Goal: Task Accomplishment & Management: Complete application form

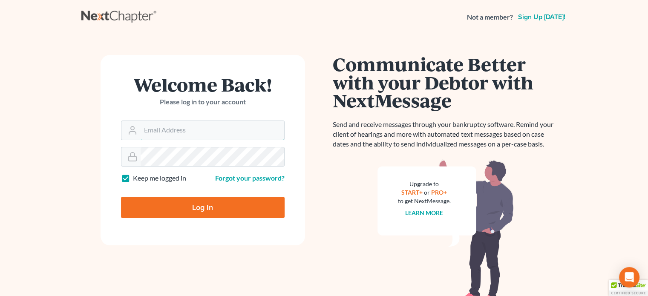
type input "[EMAIL_ADDRESS][DOMAIN_NAME]"
click at [185, 208] on input "Log In" at bounding box center [203, 207] width 164 height 21
type input "Thinking..."
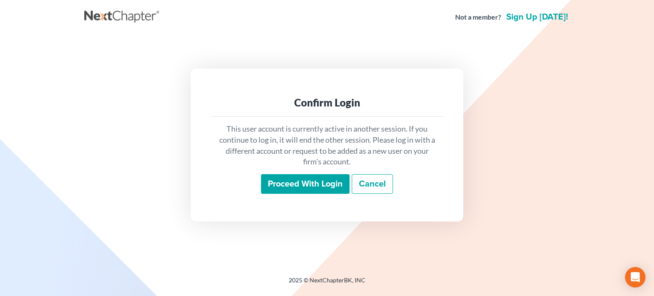
click at [324, 177] on input "Proceed with login" at bounding box center [305, 184] width 89 height 20
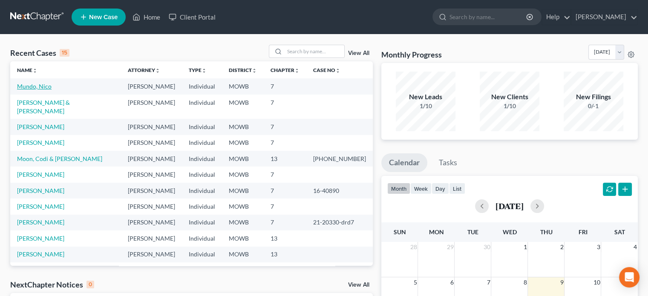
click at [40, 88] on link "Mundo, Nico" at bounding box center [34, 86] width 35 height 7
select select "1"
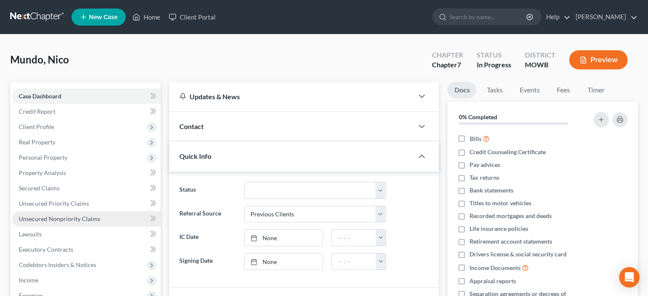
click at [48, 217] on span "Unsecured Nonpriority Claims" at bounding box center [59, 218] width 81 height 7
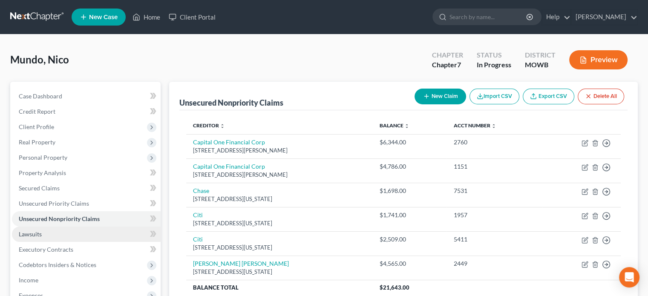
click at [36, 228] on link "Lawsuits" at bounding box center [86, 234] width 149 height 15
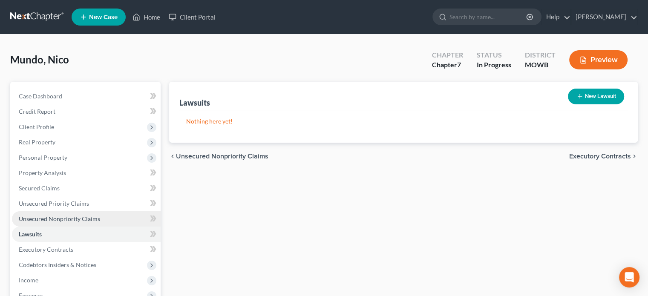
click at [33, 218] on span "Unsecured Nonpriority Claims" at bounding box center [59, 218] width 81 height 7
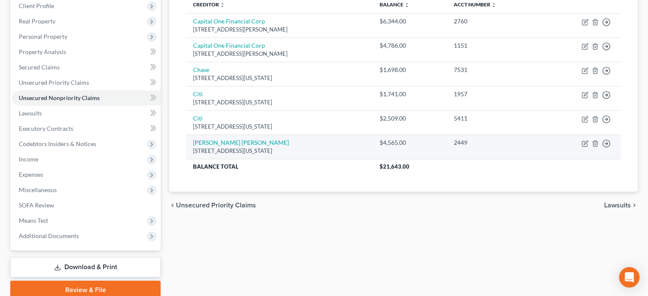
scroll to position [128, 0]
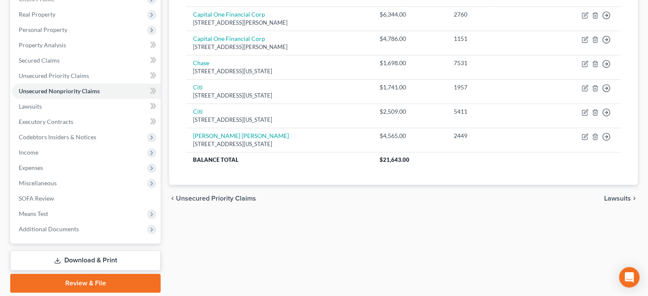
click at [615, 196] on span "Lawsuits" at bounding box center [617, 198] width 27 height 7
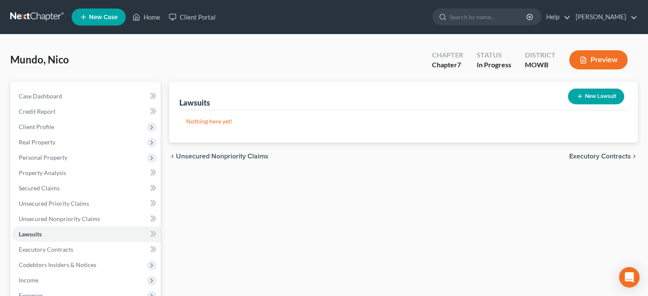
click at [586, 153] on span "Executory Contracts" at bounding box center [600, 156] width 62 height 7
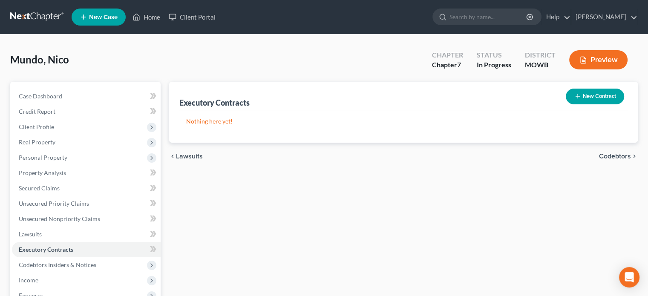
click at [610, 154] on span "Codebtors" at bounding box center [615, 156] width 32 height 7
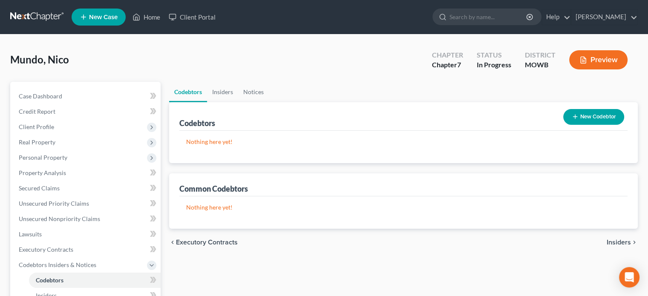
click at [615, 242] on span "Insiders" at bounding box center [619, 242] width 24 height 7
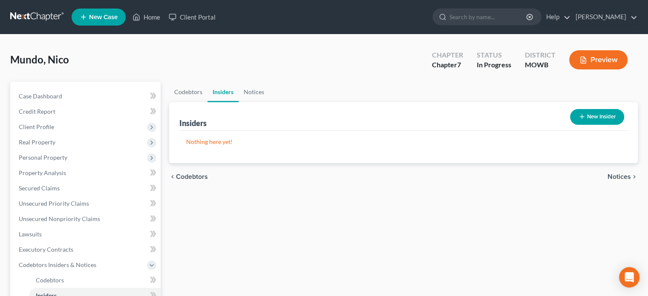
click at [613, 178] on span "Notices" at bounding box center [618, 176] width 23 height 7
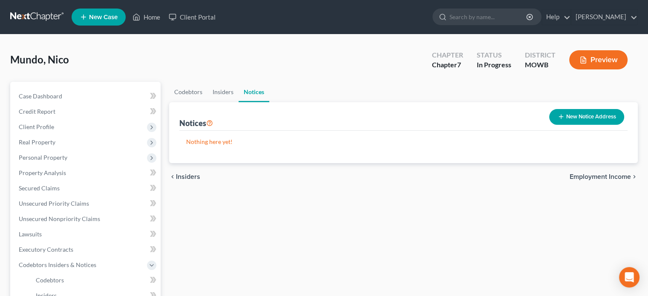
click at [608, 173] on span "Employment Income" at bounding box center [600, 176] width 61 height 7
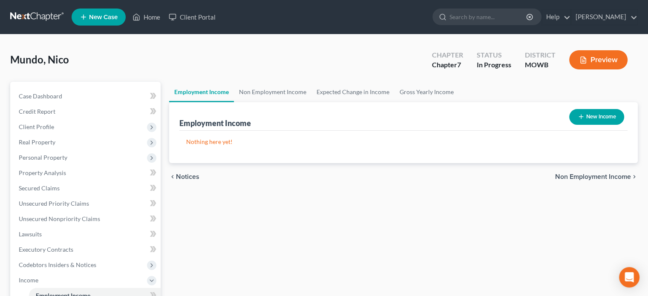
click at [583, 115] on icon "button" at bounding box center [581, 116] width 7 height 7
select select "0"
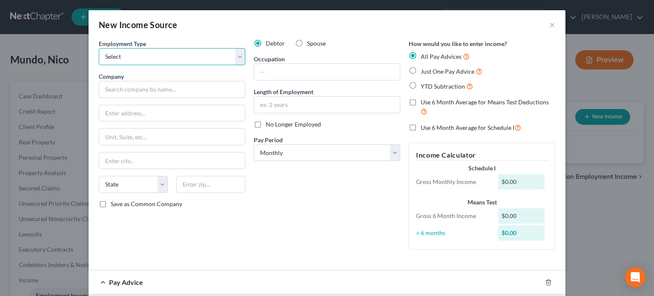
click at [233, 59] on select "Select Full or Part Time Employment Self Employment" at bounding box center [172, 56] width 147 height 17
click at [264, 76] on input "text" at bounding box center [327, 72] width 146 height 16
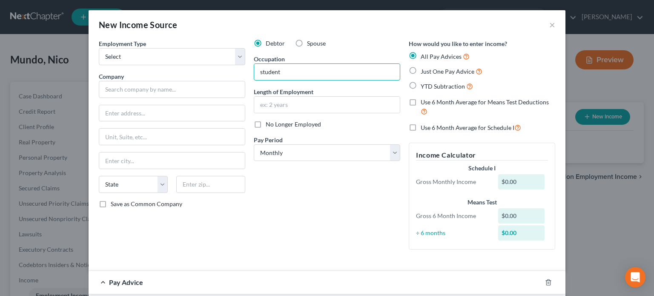
type input "student"
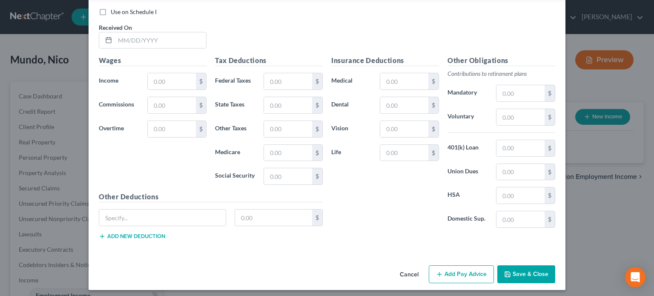
scroll to position [299, 0]
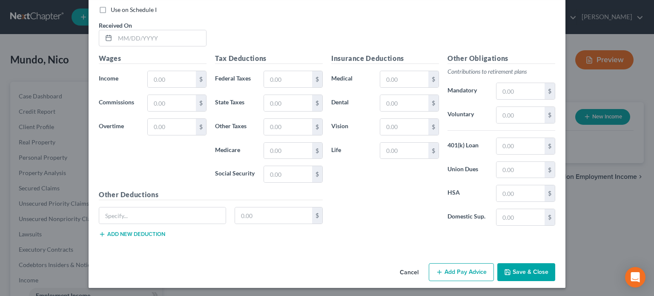
click at [526, 266] on button "Save & Close" at bounding box center [527, 272] width 58 height 18
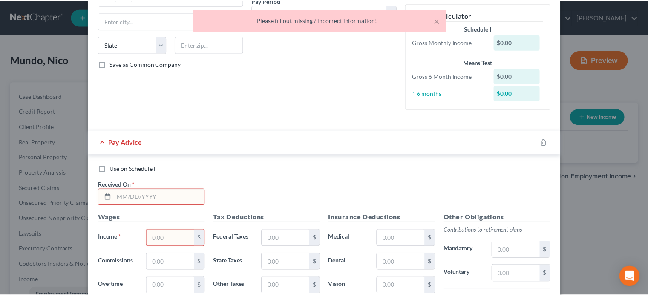
scroll to position [0, 0]
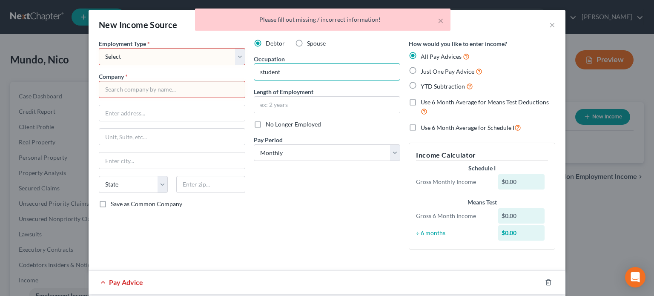
drag, startPoint x: 310, startPoint y: 66, endPoint x: 238, endPoint y: 66, distance: 72.0
click at [238, 66] on div "Employment Type * Select Full or Part Time Employment Self Employment Company *…" at bounding box center [327, 151] width 465 height 224
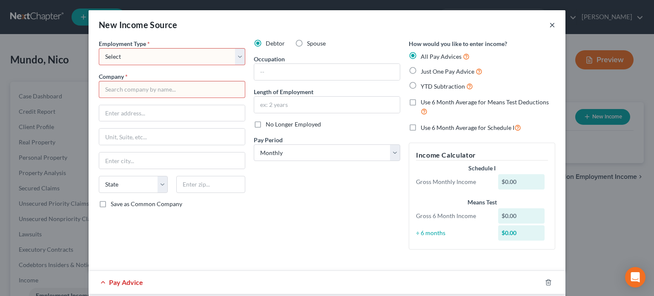
click at [550, 29] on button "×" at bounding box center [553, 25] width 6 height 10
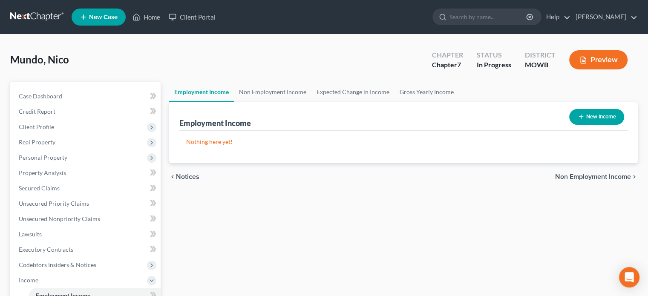
click at [576, 176] on span "Non Employment Income" at bounding box center [593, 176] width 76 height 7
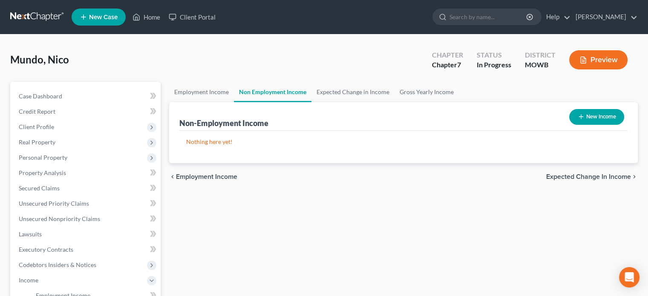
click at [576, 176] on span "Expected Change in Income" at bounding box center [588, 176] width 85 height 7
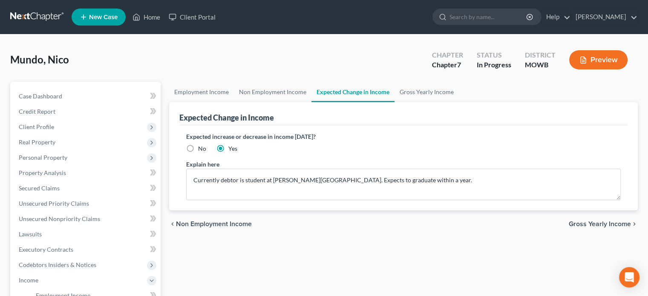
click at [586, 223] on span "Gross Yearly Income" at bounding box center [600, 224] width 62 height 7
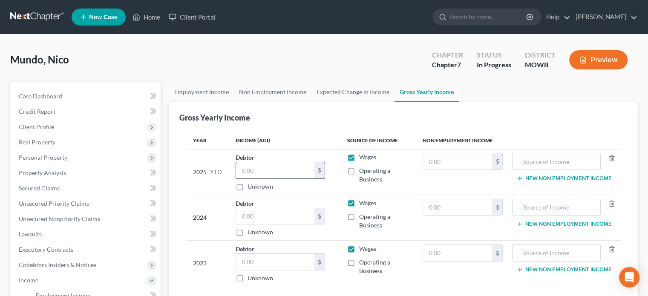
click at [250, 169] on input "text" at bounding box center [275, 170] width 78 height 16
type input "1,000"
click at [260, 216] on input "text" at bounding box center [275, 216] width 78 height 16
click at [256, 214] on input "text" at bounding box center [275, 216] width 78 height 16
type input "9,847"
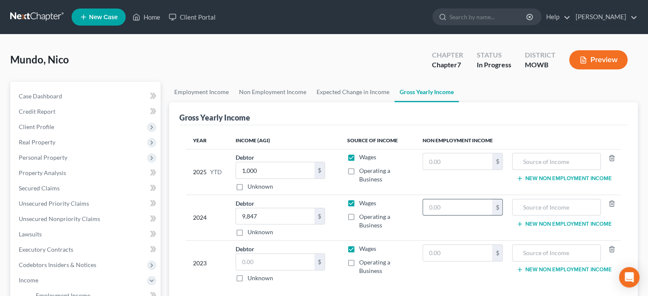
click at [438, 203] on input "text" at bounding box center [457, 207] width 69 height 16
type input "5,473"
click at [523, 204] on input "text" at bounding box center [556, 207] width 79 height 16
type input "Pension and annuities"
click at [242, 260] on input "text" at bounding box center [275, 262] width 78 height 16
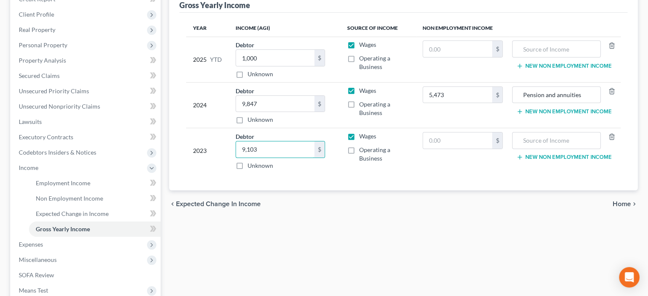
scroll to position [128, 0]
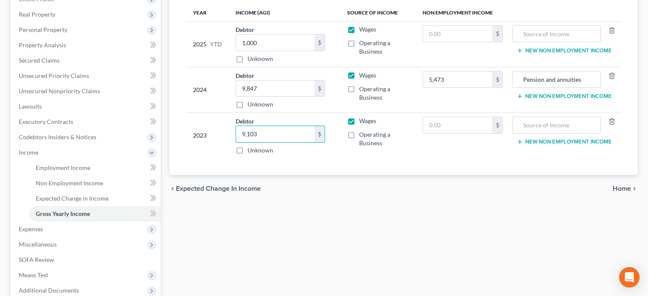
type input "9,103"
click at [613, 187] on span "Home" at bounding box center [622, 188] width 18 height 7
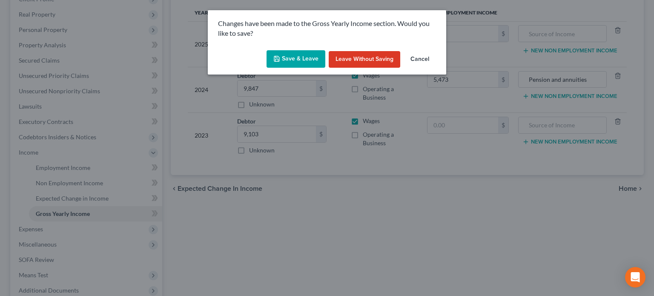
click at [295, 61] on button "Save & Leave" at bounding box center [296, 59] width 59 height 18
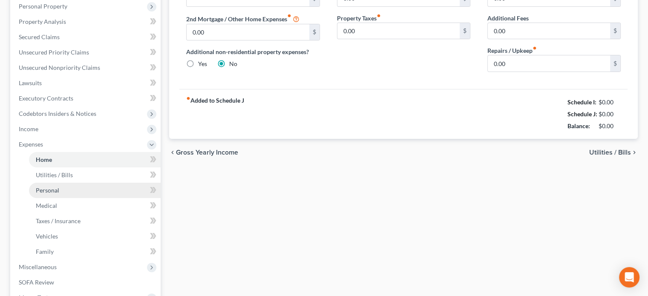
scroll to position [170, 0]
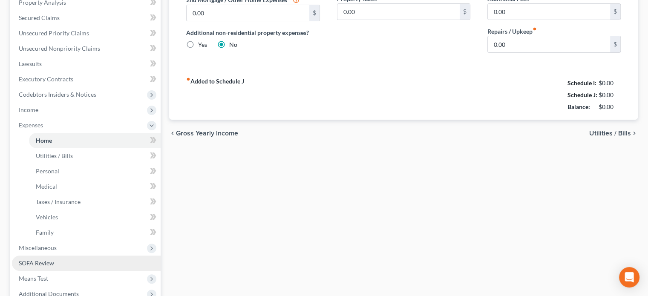
click at [31, 262] on span "SOFA Review" at bounding box center [36, 262] width 35 height 7
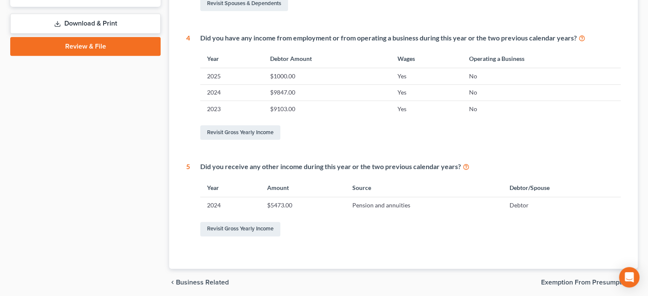
scroll to position [396, 0]
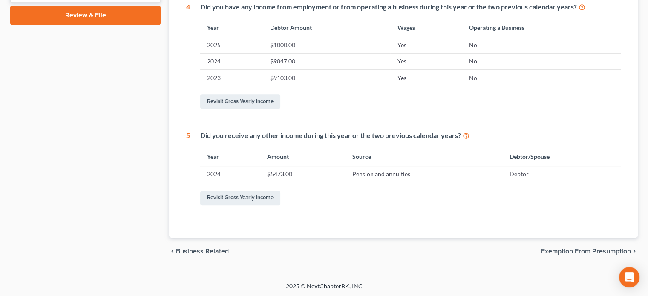
click at [546, 248] on span "Exemption from Presumption" at bounding box center [586, 251] width 90 height 7
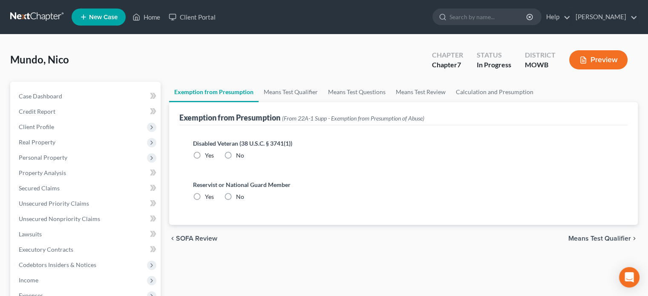
click at [583, 238] on span "Means Test Qualifier" at bounding box center [599, 238] width 63 height 7
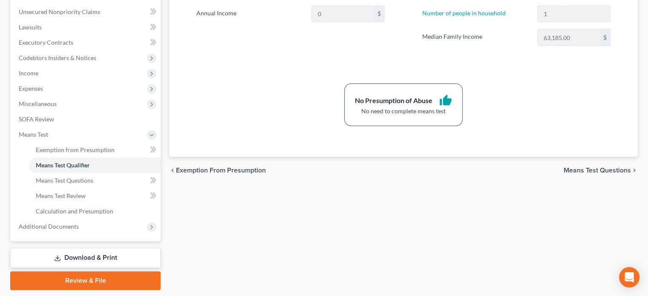
scroll to position [213, 0]
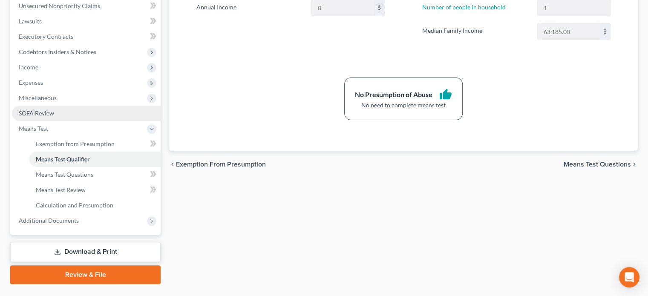
click at [30, 110] on span "SOFA Review" at bounding box center [36, 112] width 35 height 7
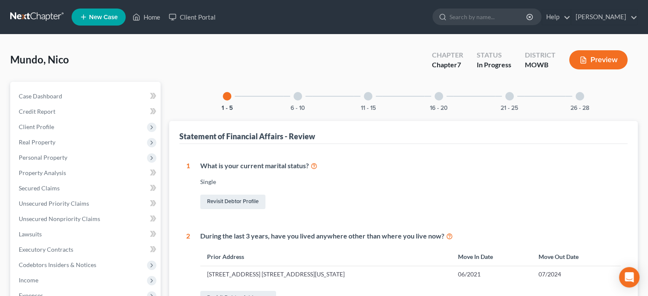
click at [291, 96] on div "6 - 10" at bounding box center [297, 96] width 29 height 29
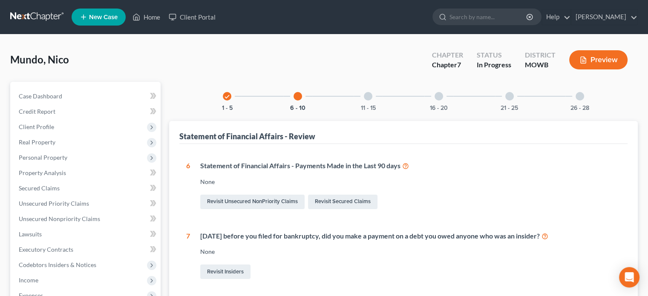
click at [367, 94] on div at bounding box center [368, 96] width 9 height 9
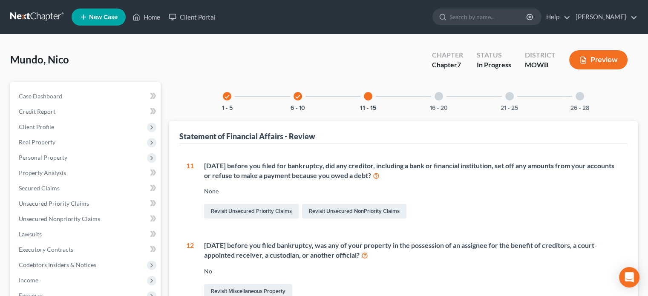
click at [224, 97] on div "check" at bounding box center [227, 96] width 9 height 9
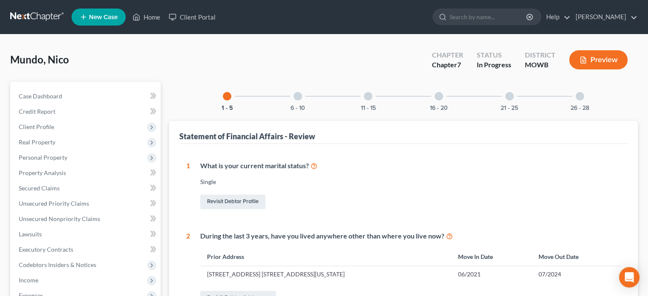
click at [363, 98] on div "11 - 15" at bounding box center [368, 96] width 29 height 29
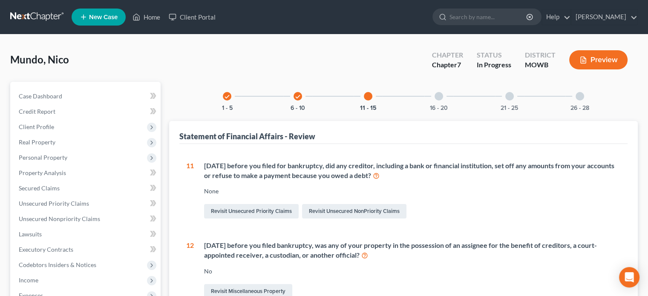
click at [438, 93] on div at bounding box center [439, 96] width 9 height 9
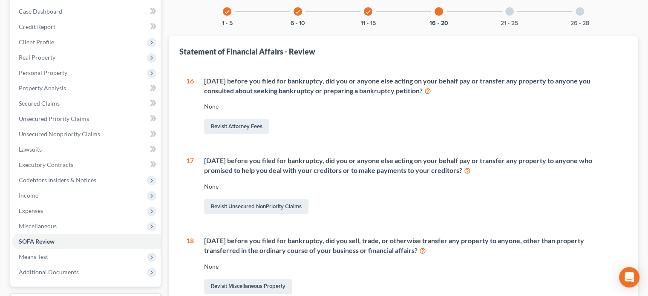
scroll to position [85, 0]
click at [226, 124] on link "Revisit Attorney Fees" at bounding box center [236, 126] width 65 height 14
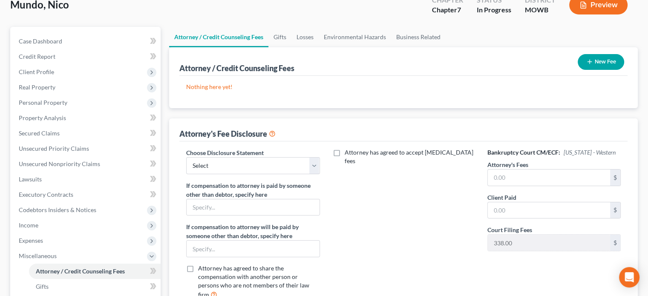
scroll to position [85, 0]
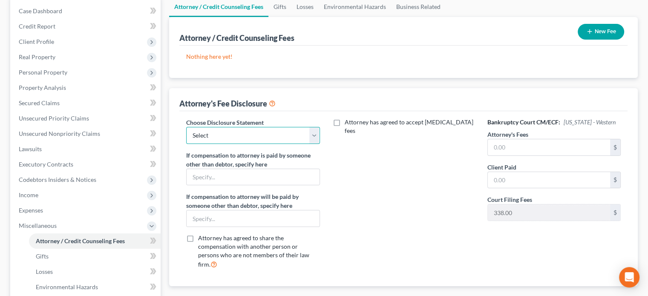
click at [312, 132] on select "Select Discloosure" at bounding box center [252, 135] width 133 height 17
select select "0"
click at [186, 127] on select "Select Discloosure" at bounding box center [252, 135] width 133 height 17
click at [221, 181] on input "text" at bounding box center [253, 177] width 132 height 16
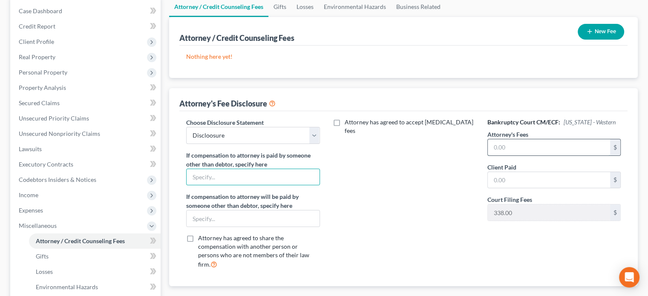
click at [492, 143] on input "text" at bounding box center [549, 147] width 122 height 16
type input "2,000"
click at [515, 178] on input "text" at bounding box center [549, 180] width 122 height 16
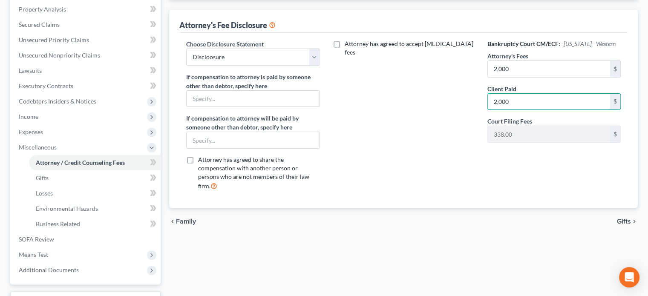
scroll to position [170, 0]
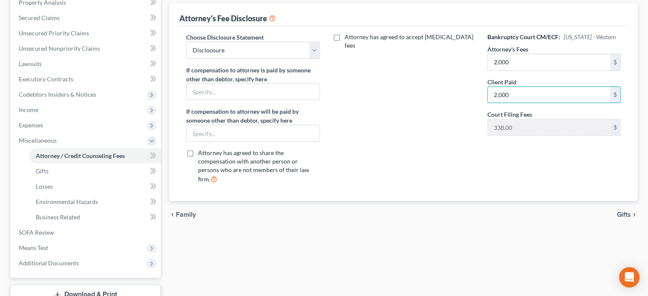
type input "2,000"
click at [618, 211] on span "Gifts" at bounding box center [624, 214] width 14 height 7
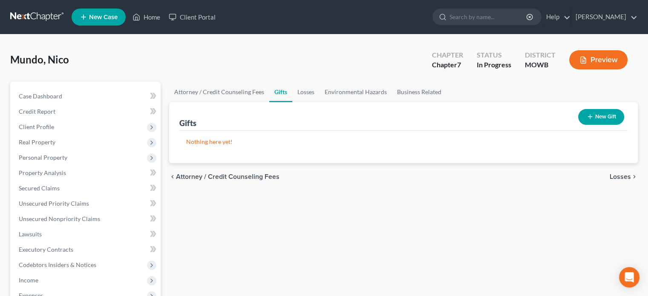
click at [616, 177] on span "Losses" at bounding box center [620, 176] width 21 height 7
click at [616, 177] on span "Environmental Hazards" at bounding box center [595, 176] width 72 height 7
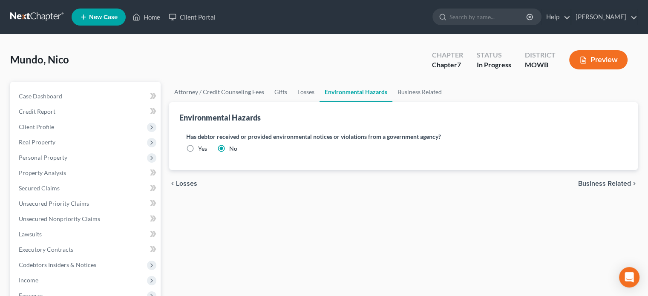
click at [616, 177] on div "chevron_left Losses Business Related chevron_right" at bounding box center [403, 183] width 469 height 27
click at [609, 183] on span "Business Related" at bounding box center [604, 183] width 53 height 7
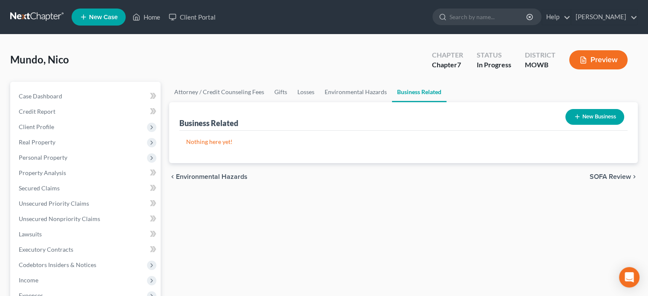
click at [610, 176] on span "SOFA Review" at bounding box center [610, 176] width 41 height 7
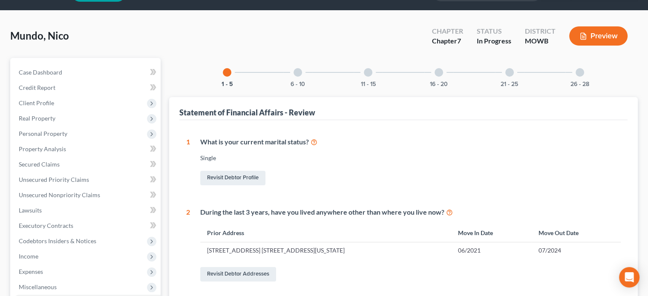
scroll to position [85, 0]
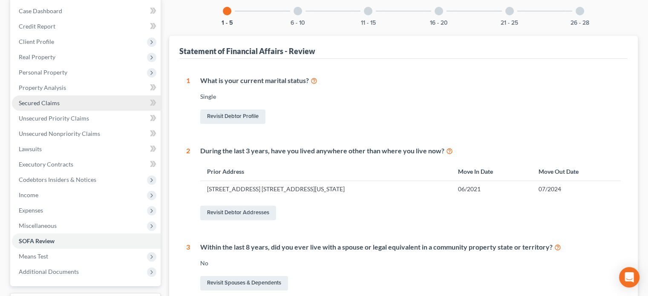
click at [37, 105] on span "Secured Claims" at bounding box center [39, 102] width 41 height 7
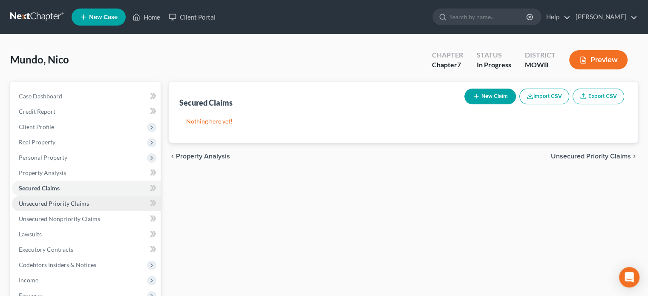
click at [44, 203] on span "Unsecured Priority Claims" at bounding box center [54, 203] width 70 height 7
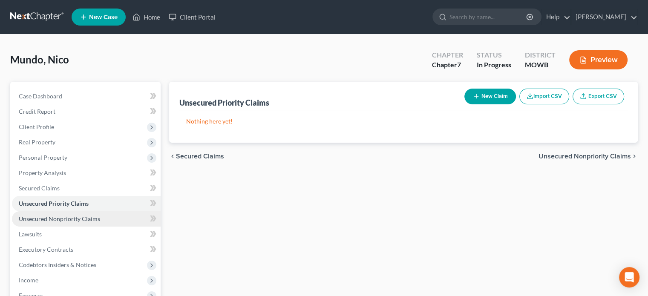
click at [55, 220] on span "Unsecured Nonpriority Claims" at bounding box center [59, 218] width 81 height 7
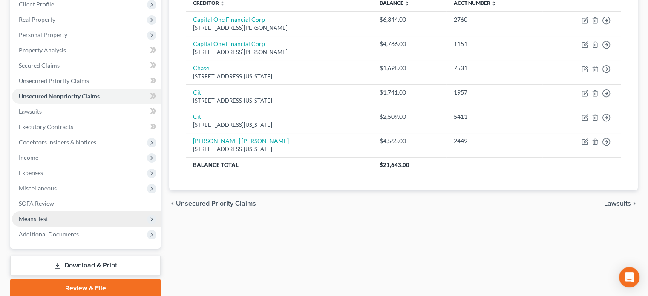
scroll to position [128, 0]
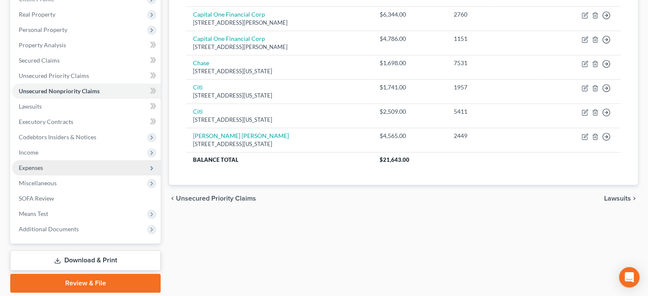
click at [43, 168] on span "Expenses" at bounding box center [86, 167] width 149 height 15
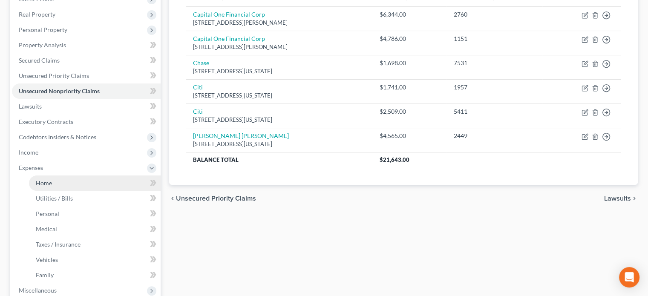
click at [37, 178] on link "Home" at bounding box center [95, 183] width 132 height 15
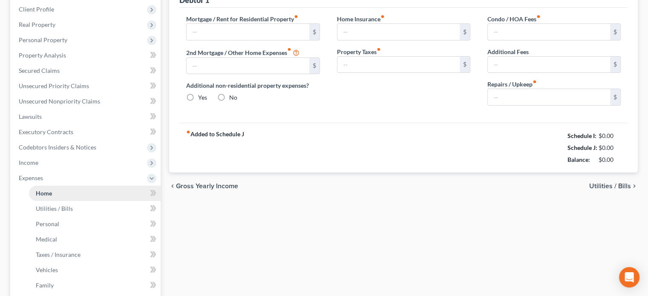
type input "0.00"
radio input "true"
type input "0.00"
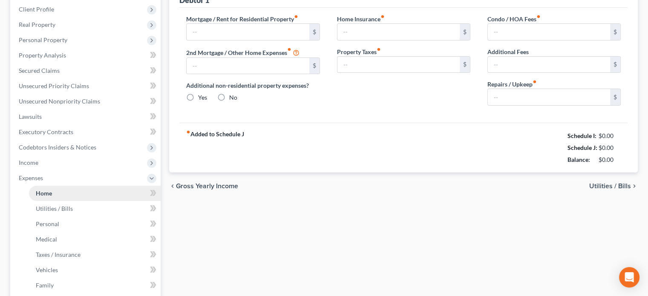
type input "0.00"
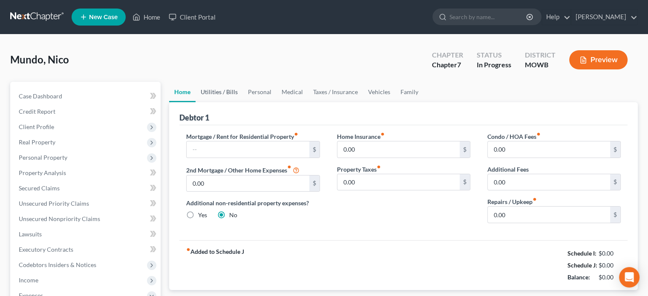
click at [215, 87] on link "Utilities / Bills" at bounding box center [219, 92] width 47 height 20
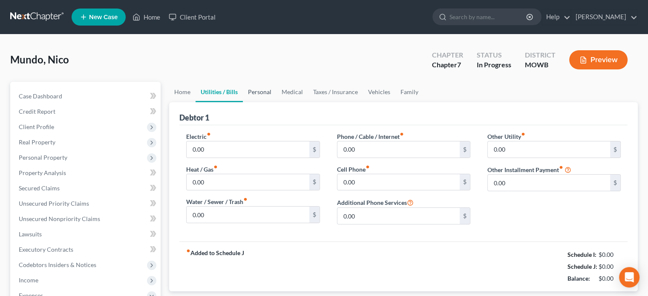
click at [261, 90] on link "Personal" at bounding box center [260, 92] width 34 height 20
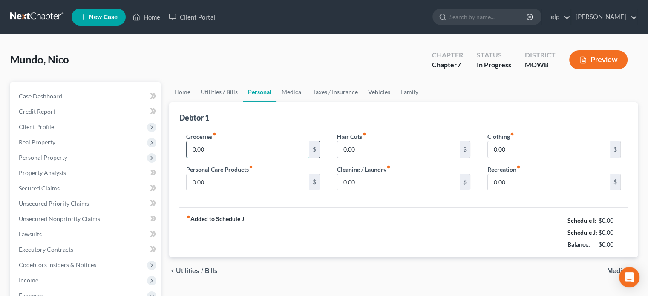
click at [234, 143] on input "0.00" at bounding box center [248, 149] width 122 height 16
drag, startPoint x: 204, startPoint y: 151, endPoint x: 193, endPoint y: 155, distance: 11.2
click at [193, 155] on input "100" at bounding box center [248, 149] width 122 height 16
type input "170.00"
drag, startPoint x: 492, startPoint y: 151, endPoint x: 515, endPoint y: 150, distance: 23.1
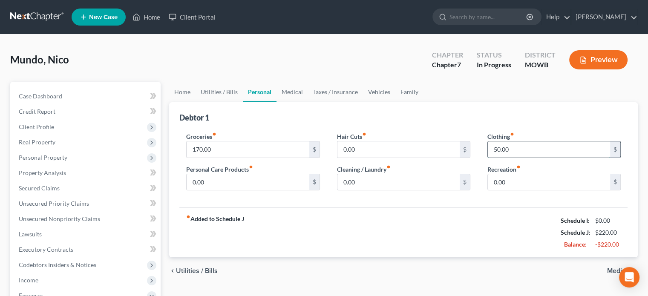
click at [515, 150] on input "50.00" at bounding box center [549, 149] width 122 height 16
type input "25"
click at [444, 188] on input "0.00" at bounding box center [398, 182] width 122 height 16
type input "50.00"
click at [302, 181] on input "0.00" at bounding box center [248, 182] width 122 height 16
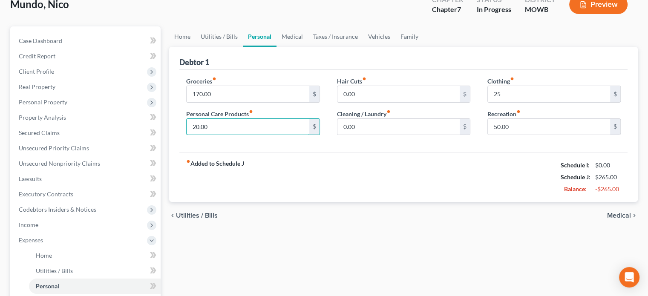
scroll to position [50, 0]
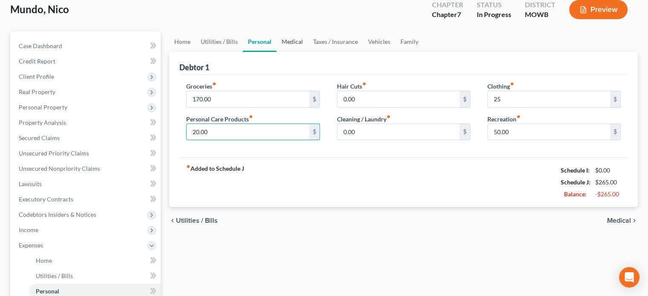
type input "20.00"
click at [298, 41] on link "Medical" at bounding box center [292, 42] width 32 height 20
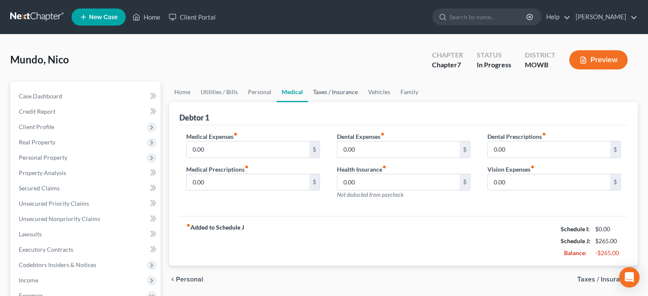
click at [331, 88] on link "Taxes / Insurance" at bounding box center [335, 92] width 55 height 20
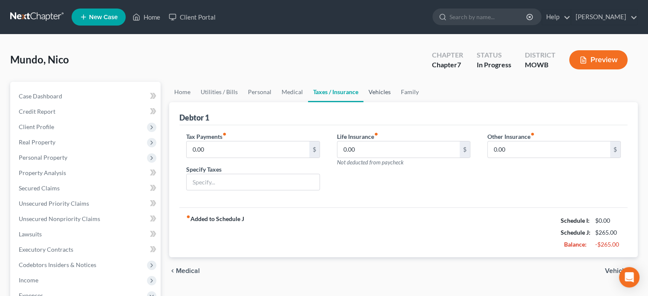
click at [371, 90] on link "Vehicles" at bounding box center [379, 92] width 32 height 20
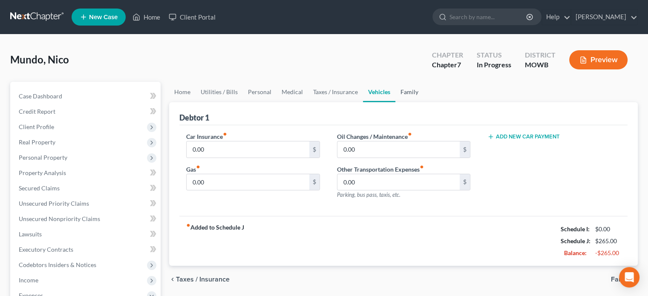
click at [409, 93] on link "Family" at bounding box center [409, 92] width 28 height 20
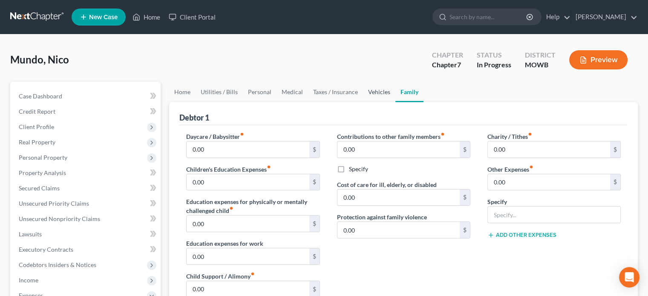
click at [375, 93] on link "Vehicles" at bounding box center [379, 92] width 32 height 20
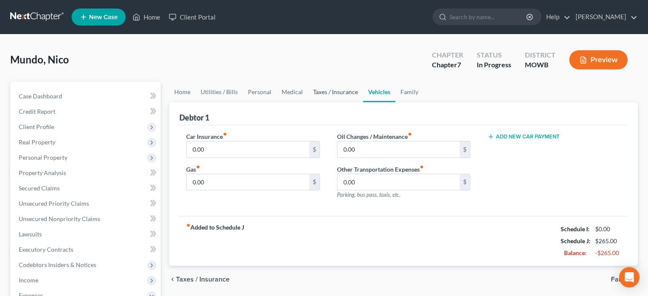
click at [341, 91] on link "Taxes / Insurance" at bounding box center [335, 92] width 55 height 20
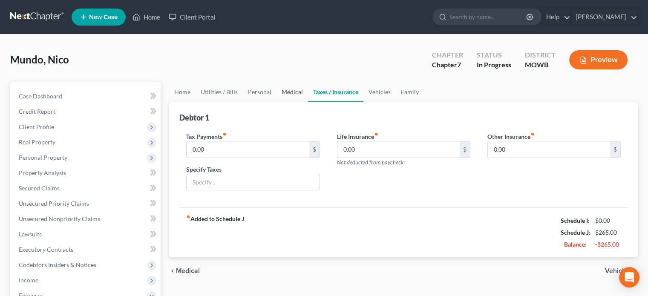
click at [289, 90] on link "Medical" at bounding box center [292, 92] width 32 height 20
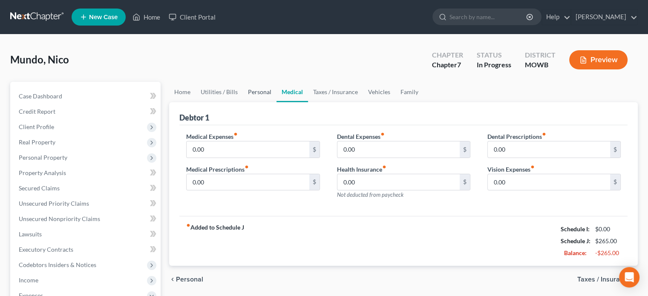
click at [266, 88] on link "Personal" at bounding box center [260, 92] width 34 height 20
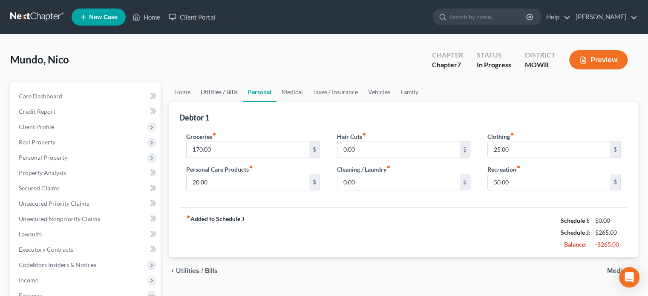
click at [222, 91] on link "Utilities / Bills" at bounding box center [219, 92] width 47 height 20
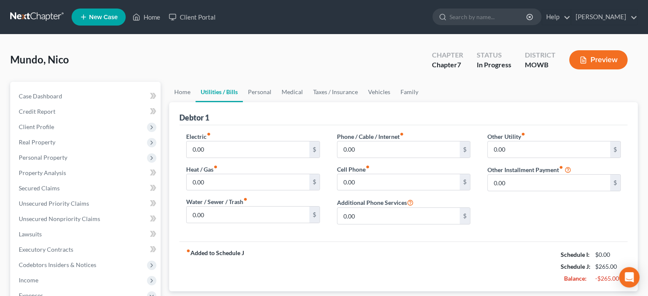
click at [331, 59] on div "Mundo, Nico Upgraded Chapter Chapter 7 Status In Progress District MOWB Preview" at bounding box center [323, 63] width 627 height 37
click at [585, 56] on icon "button" at bounding box center [583, 60] width 8 height 8
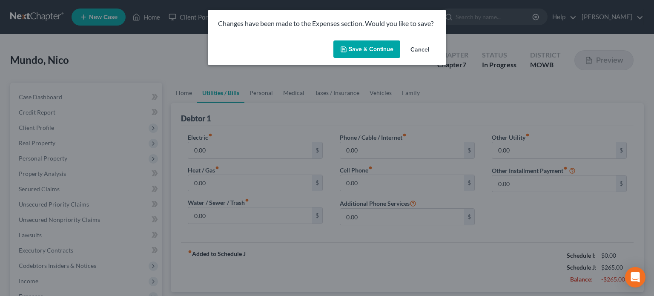
click at [364, 52] on button "Save & Continue" at bounding box center [367, 49] width 67 height 18
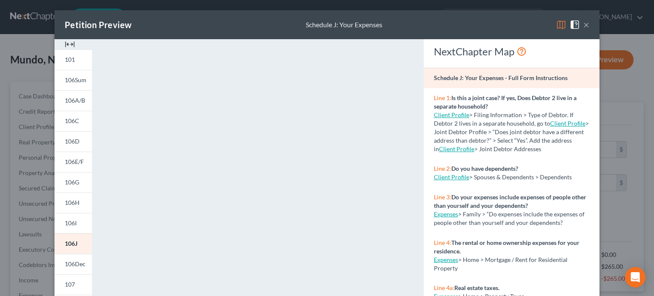
click at [584, 23] on button "×" at bounding box center [587, 25] width 6 height 10
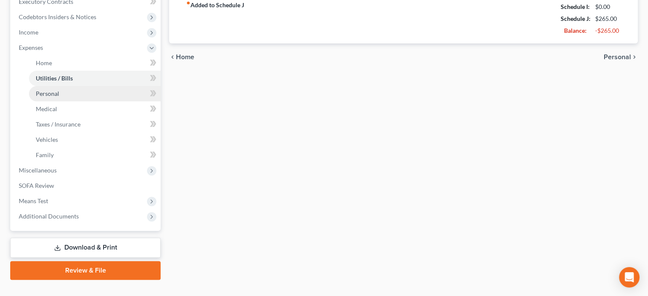
scroll to position [256, 0]
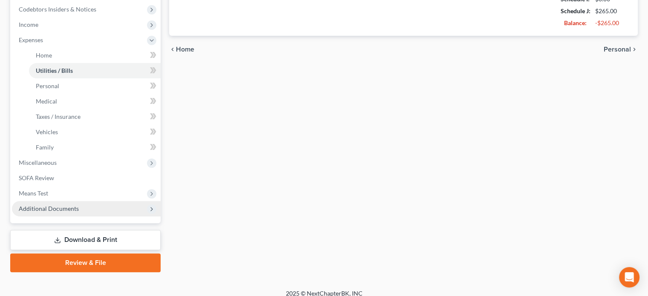
click at [64, 207] on span "Additional Documents" at bounding box center [49, 208] width 60 height 7
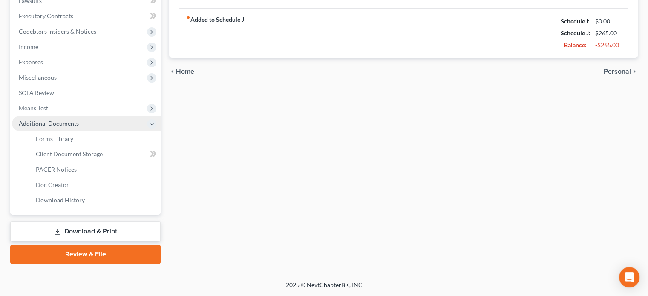
scroll to position [233, 0]
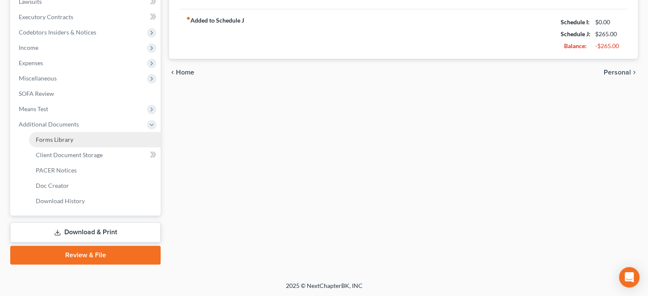
click at [46, 138] on span "Forms Library" at bounding box center [54, 139] width 37 height 7
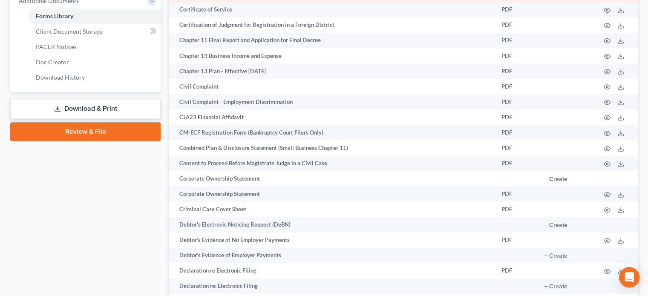
scroll to position [383, 0]
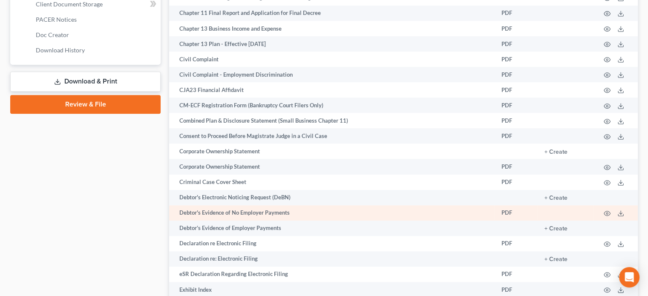
click at [214, 218] on td "Debtor's Evidence of No Employer Payments" at bounding box center [331, 212] width 325 height 15
click at [205, 218] on td "Debtor's Evidence of No Employer Payments" at bounding box center [331, 212] width 325 height 15
click at [511, 218] on td "PDF" at bounding box center [516, 212] width 43 height 15
click at [620, 216] on icon at bounding box center [620, 213] width 7 height 7
click at [605, 217] on icon "button" at bounding box center [607, 213] width 7 height 7
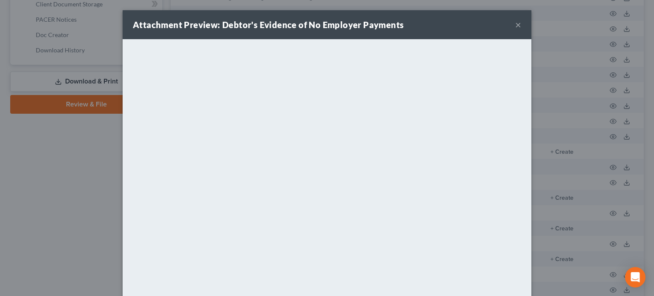
click at [515, 25] on button "×" at bounding box center [518, 25] width 6 height 10
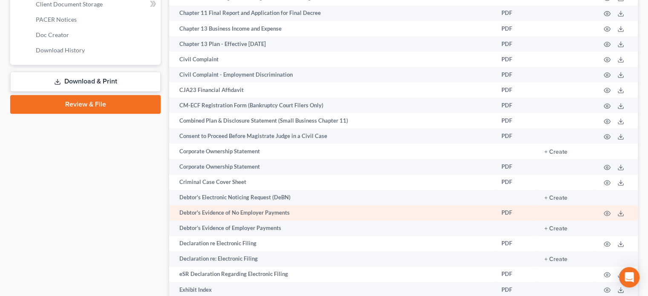
click at [248, 219] on td "Debtor's Evidence of No Employer Payments" at bounding box center [331, 212] width 325 height 15
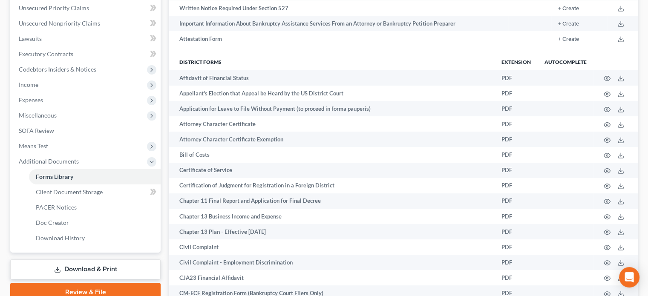
scroll to position [0, 0]
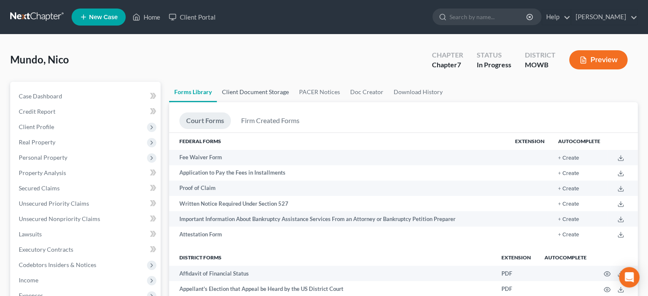
click at [250, 90] on link "Client Document Storage" at bounding box center [255, 92] width 77 height 20
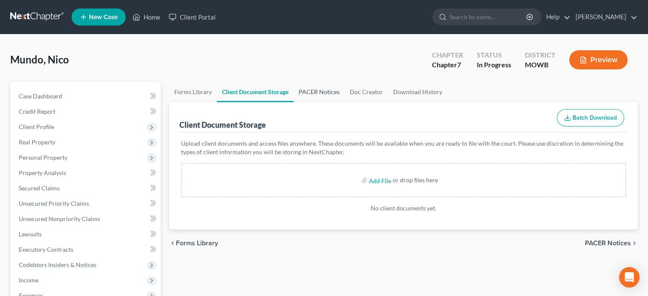
click at [305, 86] on link "PACER Notices" at bounding box center [319, 92] width 51 height 20
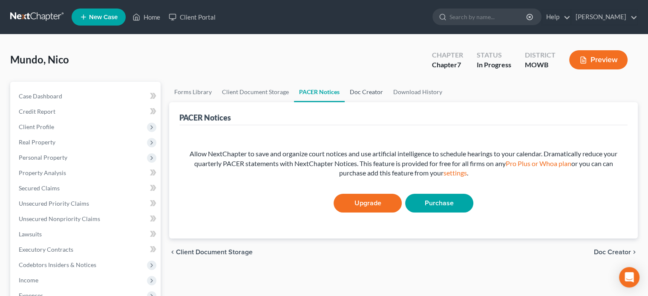
click at [365, 95] on link "Doc Creator" at bounding box center [366, 92] width 43 height 20
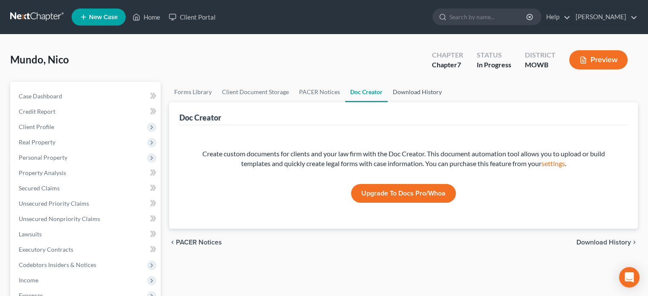
click at [401, 88] on link "Download History" at bounding box center [417, 92] width 59 height 20
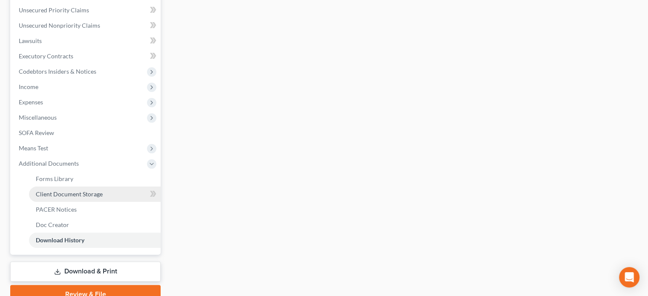
scroll to position [213, 0]
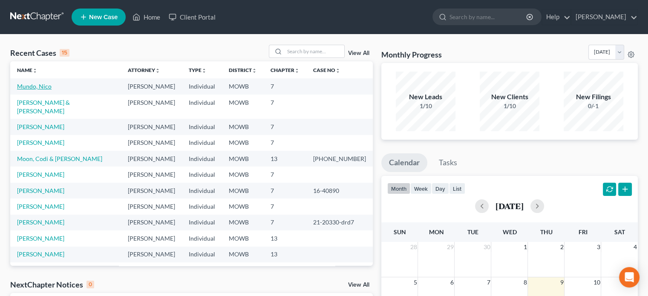
click at [41, 89] on link "Mundo, Nico" at bounding box center [34, 86] width 35 height 7
select select "1"
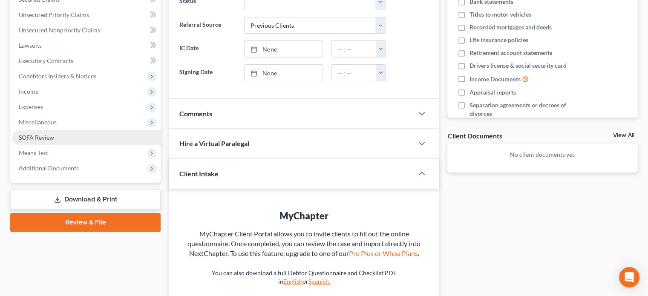
scroll to position [213, 0]
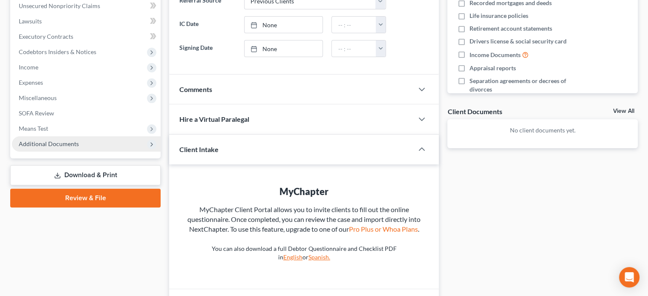
click at [65, 147] on span "Additional Documents" at bounding box center [49, 143] width 60 height 7
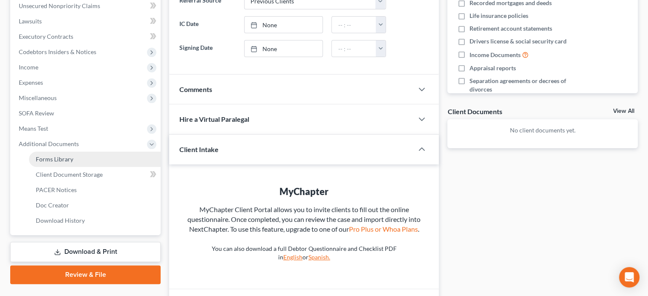
click at [61, 155] on span "Forms Library" at bounding box center [54, 158] width 37 height 7
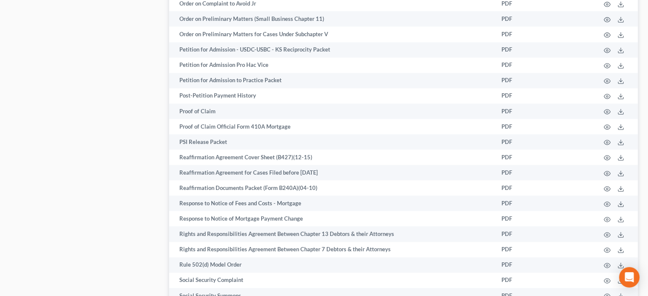
scroll to position [1235, 0]
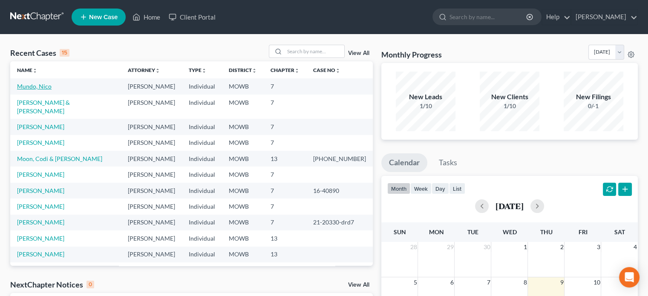
click at [41, 83] on link "Mundo, Nico" at bounding box center [34, 86] width 35 height 7
select select "1"
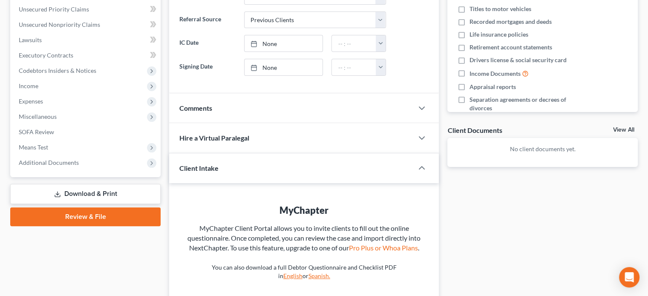
scroll to position [268, 0]
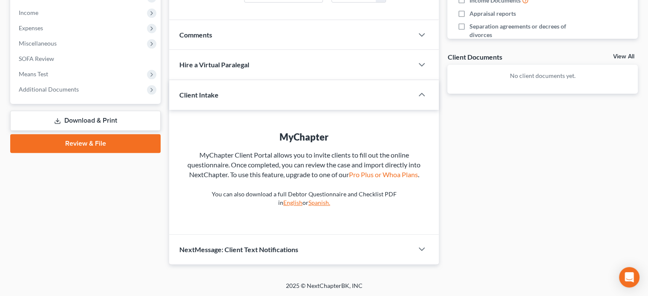
click at [115, 112] on link "Download & Print" at bounding box center [85, 121] width 150 height 20
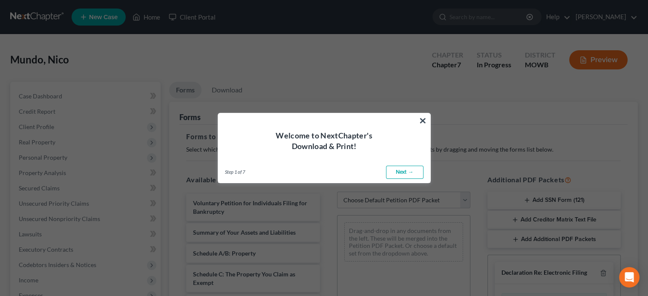
click at [393, 172] on link "Next →" at bounding box center [404, 173] width 37 height 14
select select "0"
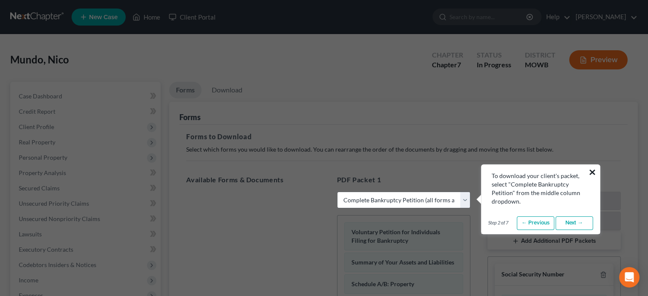
click at [591, 170] on button "×" at bounding box center [592, 172] width 8 height 14
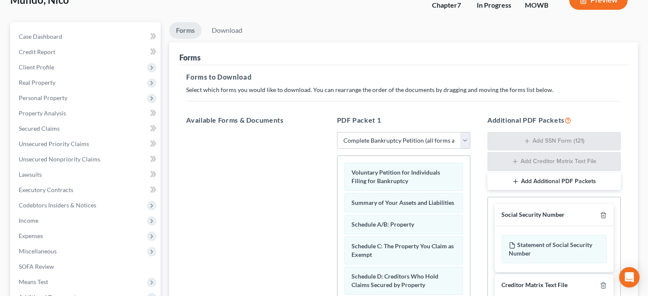
scroll to position [85, 0]
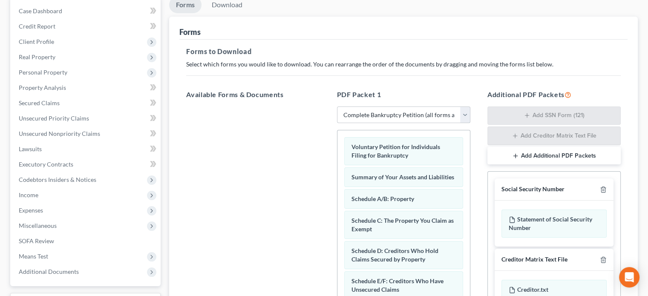
click at [360, 115] on select "Choose Default Petition PDF Packet Complete Bankruptcy Petition (all forms and …" at bounding box center [403, 114] width 133 height 17
click at [302, 139] on div at bounding box center [252, 223] width 147 height 234
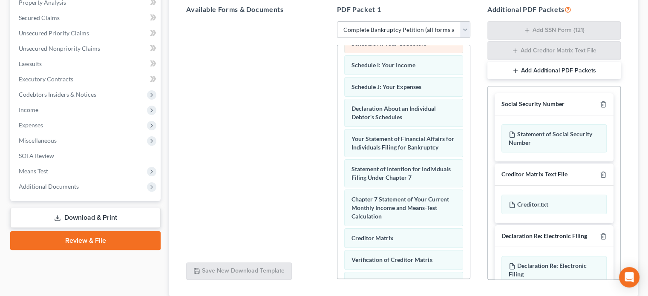
scroll to position [298, 0]
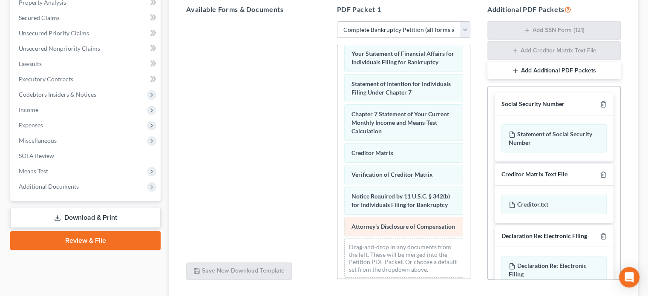
click at [365, 230] on span "Attorney's Disclosure of Compensation" at bounding box center [403, 226] width 104 height 7
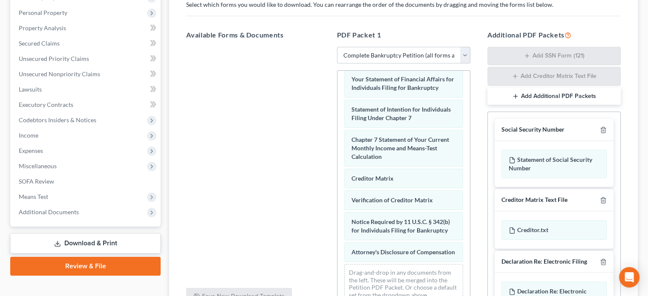
scroll to position [0, 0]
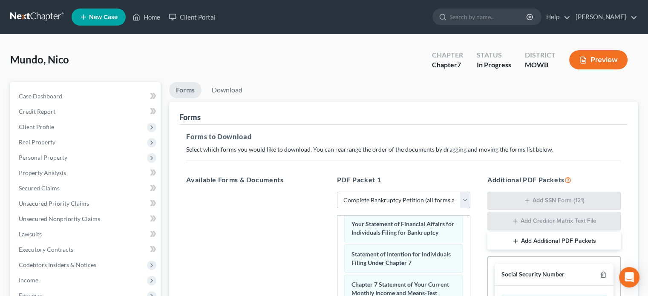
click at [345, 196] on select "Choose Default Petition PDF Packet Complete Bankruptcy Petition (all forms and …" at bounding box center [403, 200] width 133 height 17
click at [337, 192] on select "Choose Default Petition PDF Packet Complete Bankruptcy Petition (all forms and …" at bounding box center [403, 200] width 133 height 17
drag, startPoint x: 353, startPoint y: 196, endPoint x: 347, endPoint y: 197, distance: 6.2
click at [347, 197] on select "Choose Default Petition PDF Packet Complete Bankruptcy Petition (all forms and …" at bounding box center [403, 200] width 133 height 17
click at [345, 197] on select "Choose Default Petition PDF Packet Complete Bankruptcy Petition (all forms and …" at bounding box center [403, 200] width 133 height 17
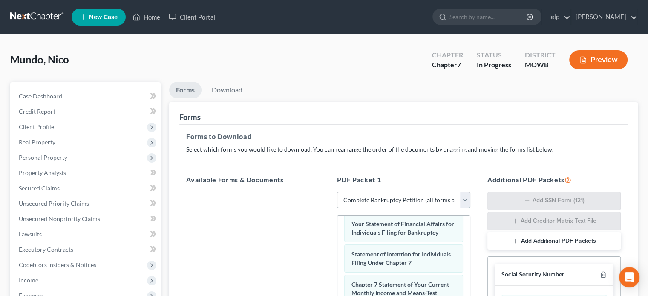
drag, startPoint x: 345, startPoint y: 197, endPoint x: 191, endPoint y: 240, distance: 160.5
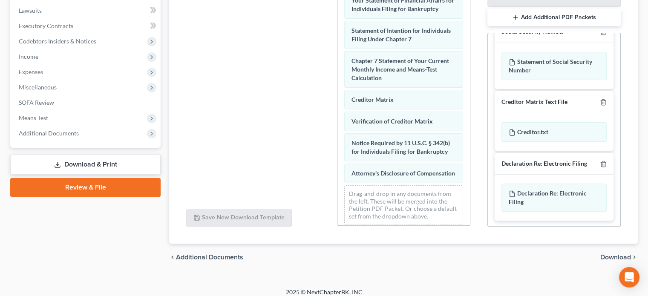
scroll to position [230, 0]
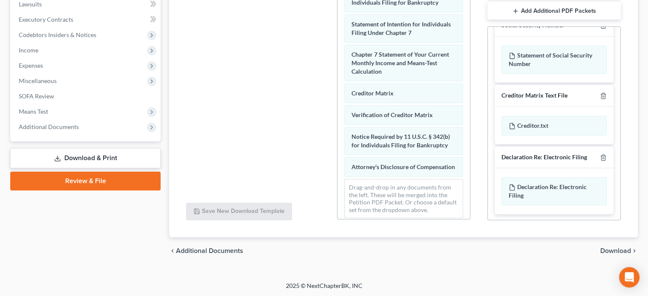
click at [78, 161] on link "Download & Print" at bounding box center [85, 158] width 150 height 20
click at [254, 151] on div at bounding box center [252, 79] width 147 height 234
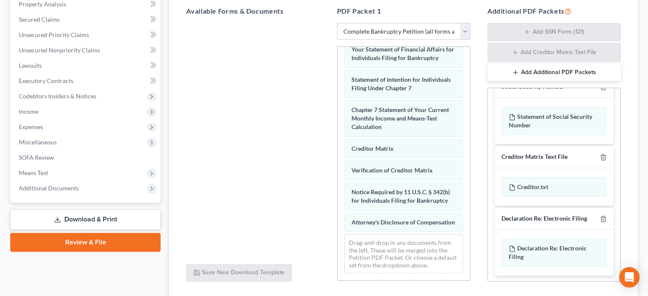
scroll to position [0, 0]
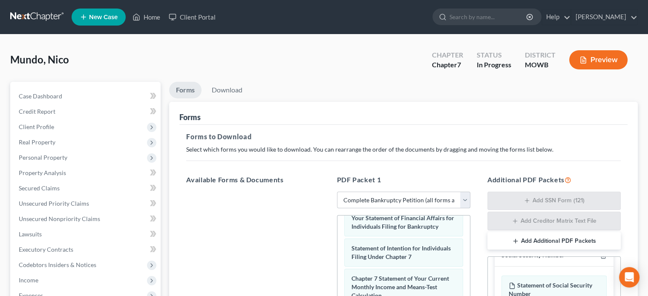
click at [348, 196] on select "Choose Default Petition PDF Packet Complete Bankruptcy Petition (all forms and …" at bounding box center [403, 200] width 133 height 17
click at [337, 192] on select "Choose Default Petition PDF Packet Complete Bankruptcy Petition (all forms and …" at bounding box center [403, 200] width 133 height 17
click at [343, 221] on div "Voluntary Petition for Individuals Filing for Bankruptcy Summary of Your Assets…" at bounding box center [403, 180] width 132 height 538
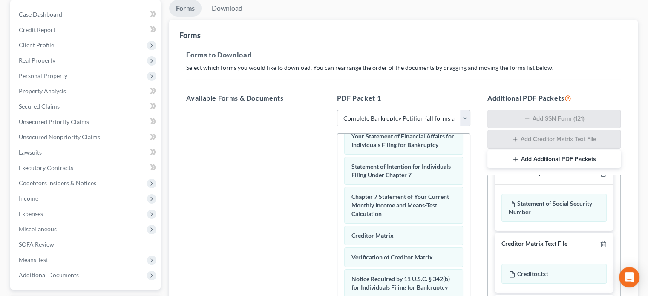
scroll to position [85, 0]
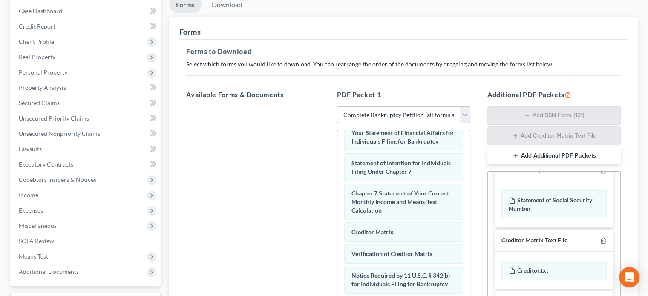
click at [463, 112] on select "Choose Default Petition PDF Packet Complete Bankruptcy Petition (all forms and …" at bounding box center [403, 114] width 133 height 17
click at [337, 106] on select "Choose Default Petition PDF Packet Complete Bankruptcy Petition (all forms and …" at bounding box center [403, 114] width 133 height 17
click at [349, 218] on div "Creditor Matrix Voluntary Petition for Individuals Filing for Bankruptcy Summar…" at bounding box center [403, 95] width 132 height 538
click at [354, 244] on div "Verification of Creditor Matrix" at bounding box center [403, 254] width 119 height 20
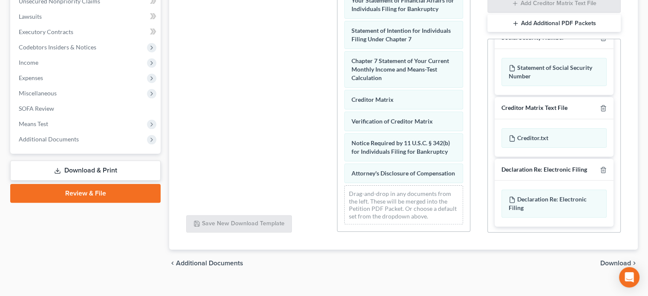
scroll to position [230, 0]
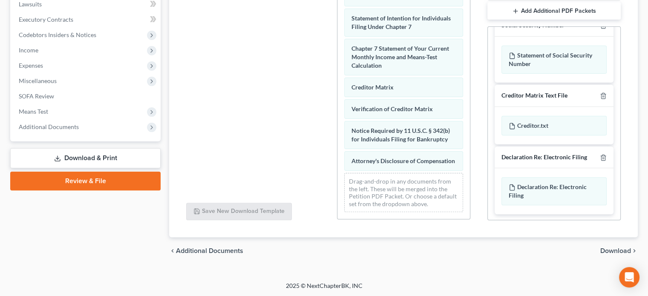
click at [605, 248] on span "Download" at bounding box center [615, 251] width 31 height 7
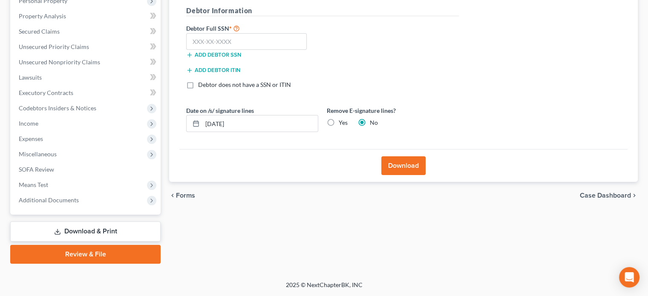
scroll to position [156, 0]
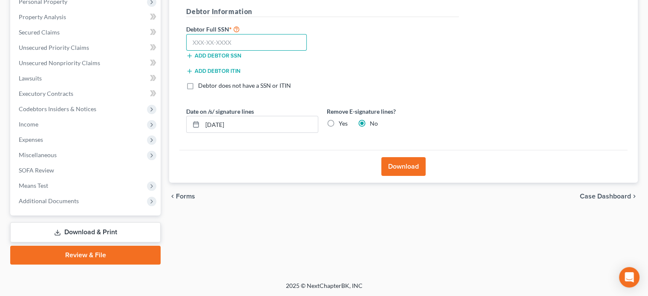
click at [206, 43] on input "text" at bounding box center [246, 42] width 121 height 17
type input "530-99-3364"
click at [339, 122] on label "Yes" at bounding box center [343, 123] width 9 height 9
click at [342, 122] on input "Yes" at bounding box center [345, 122] width 6 height 6
radio input "true"
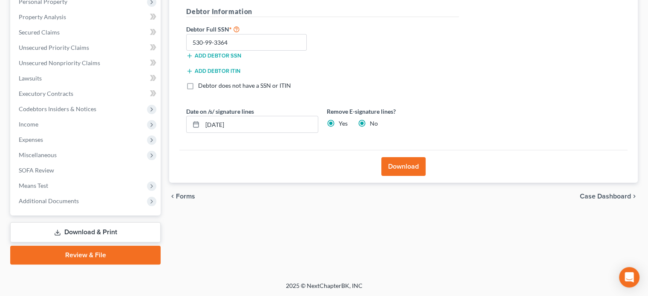
radio input "false"
click at [393, 160] on button "Download" at bounding box center [403, 166] width 44 height 19
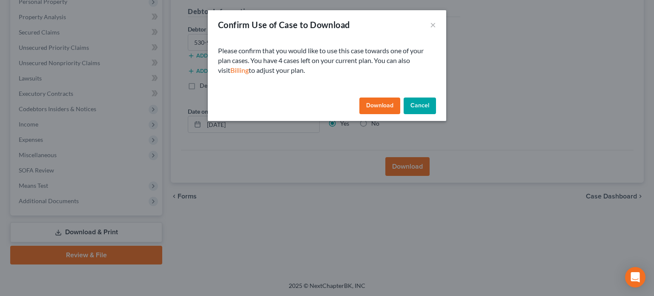
click at [367, 107] on button "Download" at bounding box center [380, 106] width 41 height 17
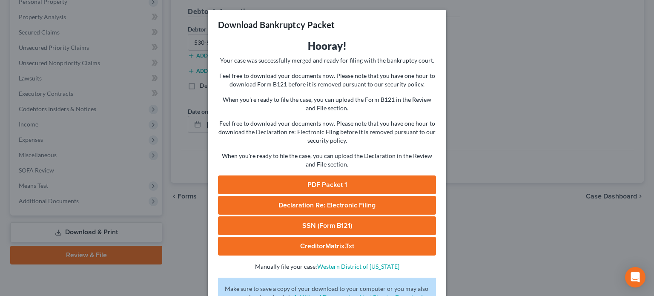
click at [300, 184] on link "PDF Packet 1" at bounding box center [327, 185] width 218 height 19
click at [308, 204] on span "Declaration Re: Electronic Filing" at bounding box center [327, 205] width 97 height 9
click at [355, 221] on link "SSN (Form B121)" at bounding box center [327, 225] width 218 height 19
click at [337, 244] on link "CreditorMatrix.txt" at bounding box center [327, 246] width 218 height 19
click at [49, 288] on div "Download Bankruptcy Packet Hooray! Your case was successfully merged and ready …" at bounding box center [327, 148] width 654 height 296
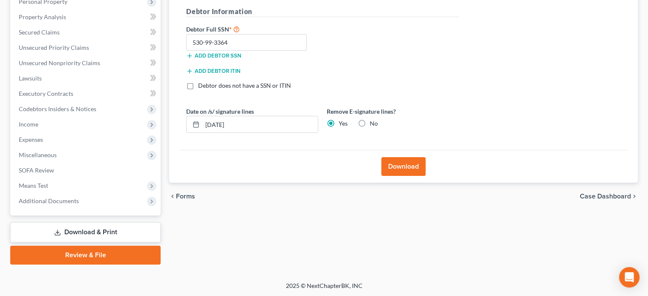
click at [98, 261] on link "Review & File" at bounding box center [85, 255] width 150 height 19
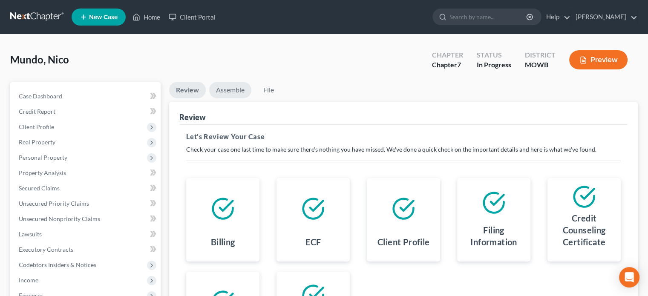
click at [228, 90] on link "Assemble" at bounding box center [230, 90] width 42 height 17
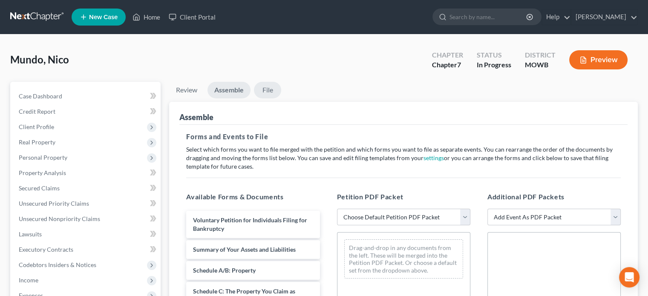
click at [260, 89] on link "File" at bounding box center [267, 90] width 27 height 17
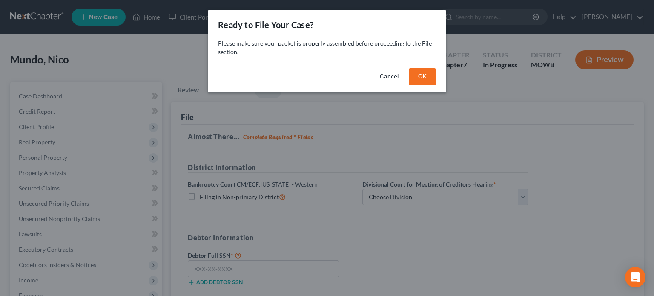
click at [378, 73] on button "Cancel" at bounding box center [389, 76] width 32 height 17
